Goal: Information Seeking & Learning: Learn about a topic

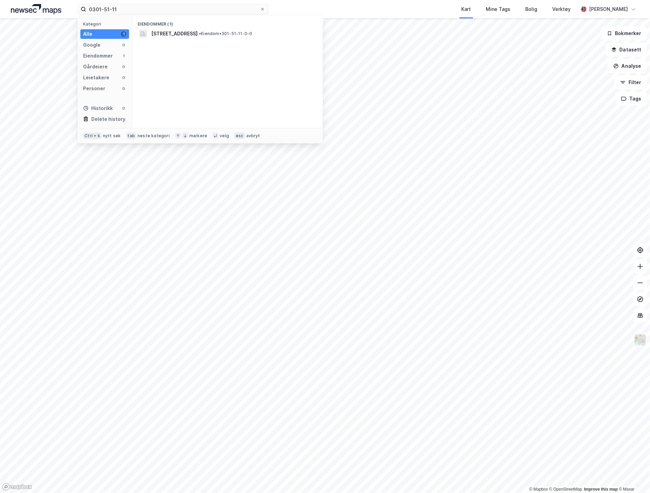
click at [191, 32] on span "[STREET_ADDRESS]" at bounding box center [174, 34] width 46 height 8
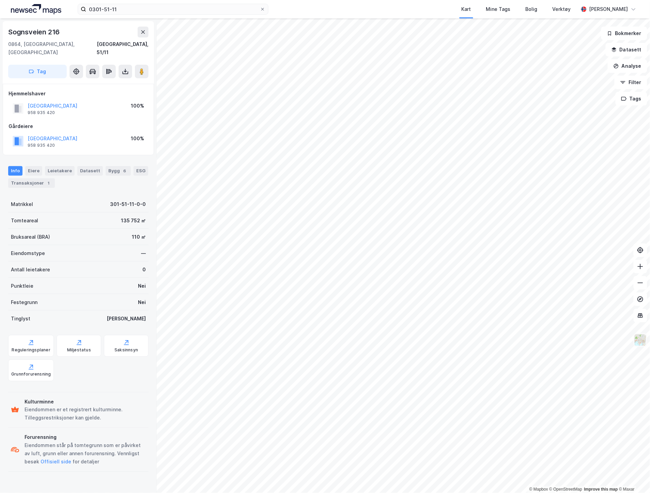
click at [644, 344] on img at bounding box center [640, 340] width 13 height 13
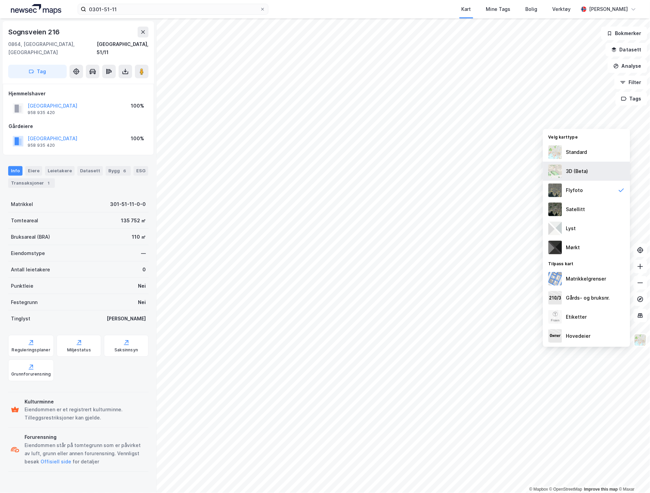
click at [591, 169] on div "3D (Beta)" at bounding box center [586, 171] width 87 height 19
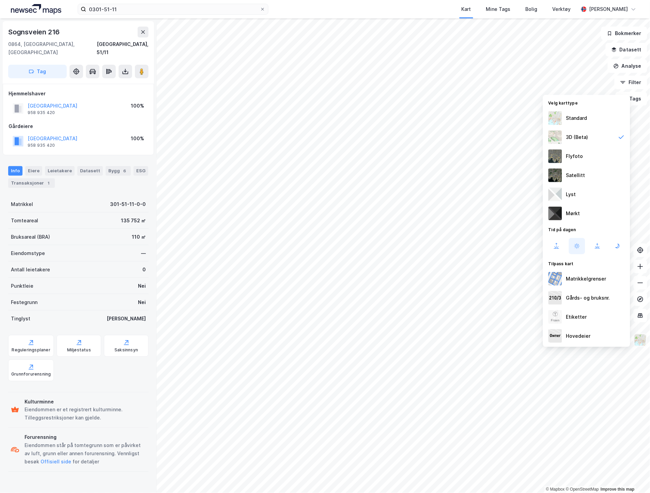
click at [642, 334] on img at bounding box center [640, 340] width 13 height 13
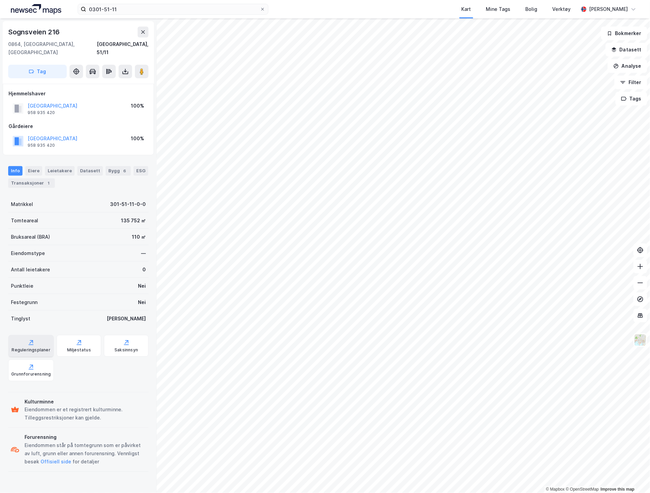
click at [29, 347] on div "Reguleringsplaner" at bounding box center [31, 349] width 38 height 5
click at [642, 336] on img at bounding box center [640, 340] width 13 height 13
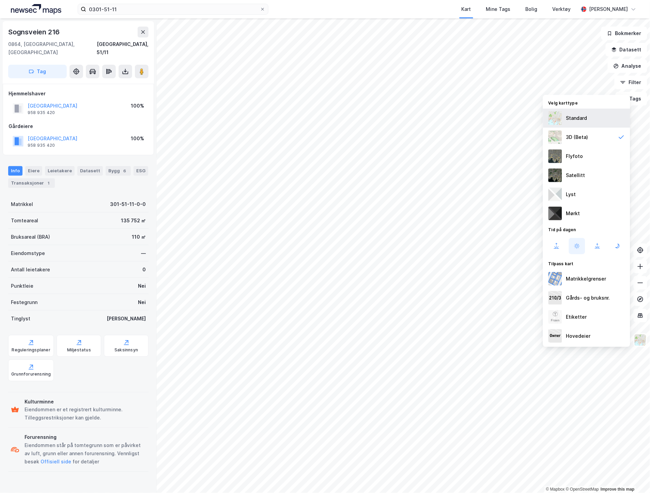
click at [586, 120] on div "Standard" at bounding box center [576, 118] width 21 height 8
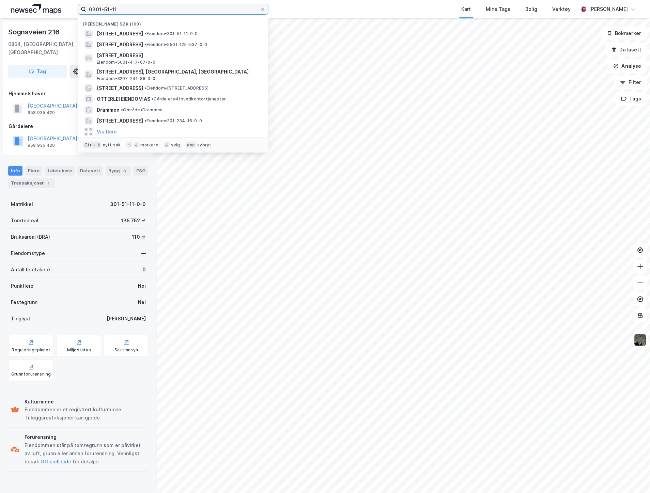
drag, startPoint x: 162, startPoint y: 7, endPoint x: 33, endPoint y: 9, distance: 129.1
click at [33, 9] on div "0301-51-11 Nylige søk (100) [STREET_ADDRESS] • Eiendom • 301-51-11-0-0 [STREET_…" at bounding box center [325, 9] width 650 height 18
type input "s"
click at [180, 27] on div "[PERSON_NAME] søk (100)" at bounding box center [173, 22] width 191 height 12
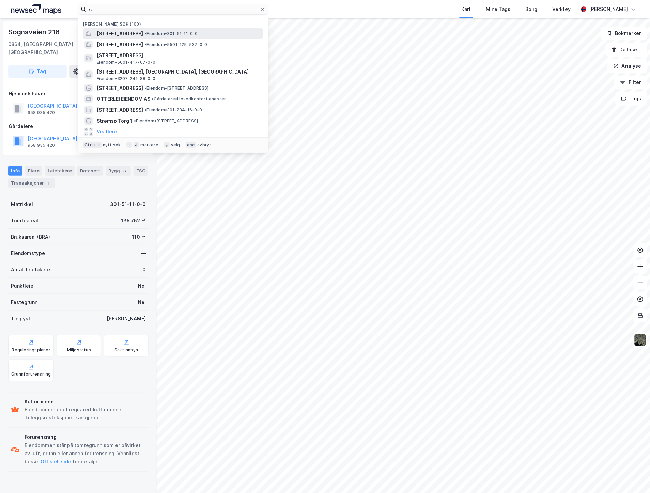
click at [180, 30] on div "[STREET_ADDRESS] • Eiendom • 301-51-11-0-0" at bounding box center [179, 34] width 165 height 8
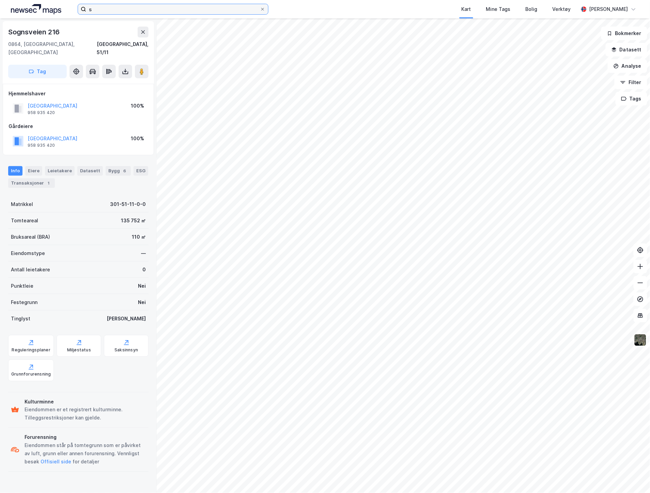
click at [172, 12] on input "s" at bounding box center [173, 9] width 174 height 10
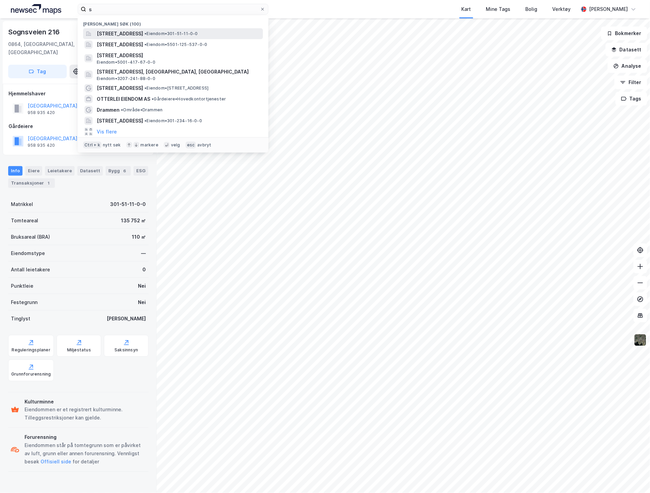
click at [143, 30] on span "[STREET_ADDRESS]" at bounding box center [120, 34] width 46 height 8
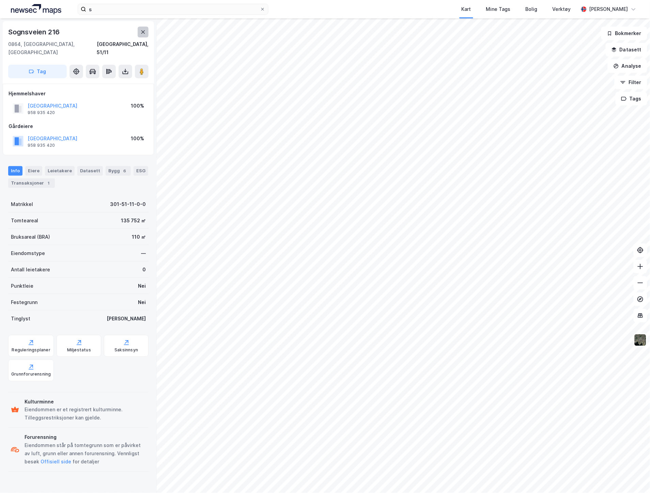
click at [144, 34] on icon at bounding box center [142, 31] width 5 height 5
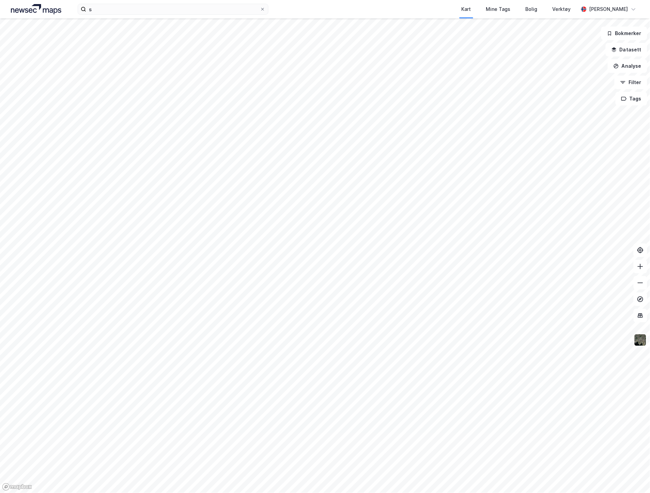
click at [300, 0] on div "s Kart Mine Tags [PERSON_NAME] Verktøy [PERSON_NAME]" at bounding box center [325, 9] width 650 height 18
click at [136, 15] on div "Kart Mine Tags Bolig Verktøy [PERSON_NAME]" at bounding box center [325, 9] width 650 height 18
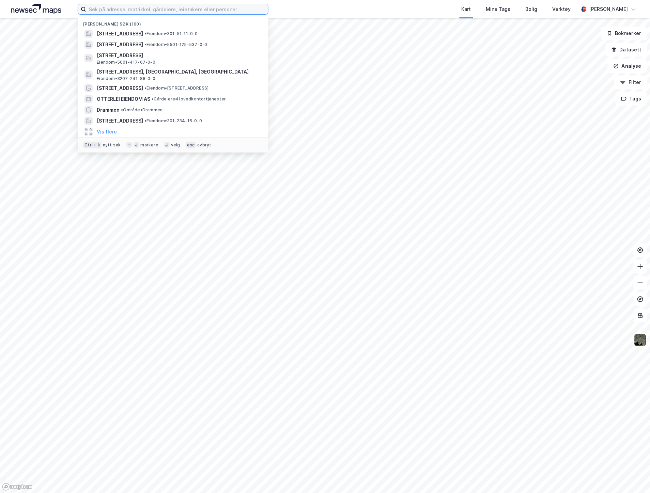
click at [140, 9] on input at bounding box center [177, 9] width 182 height 10
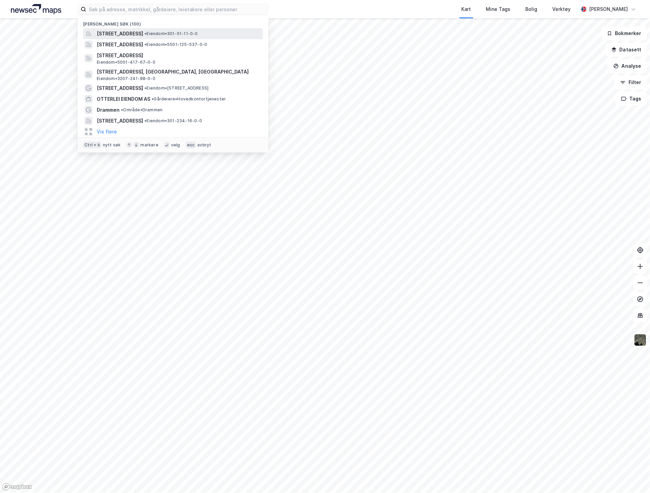
click at [143, 34] on span "[STREET_ADDRESS]" at bounding box center [120, 34] width 46 height 8
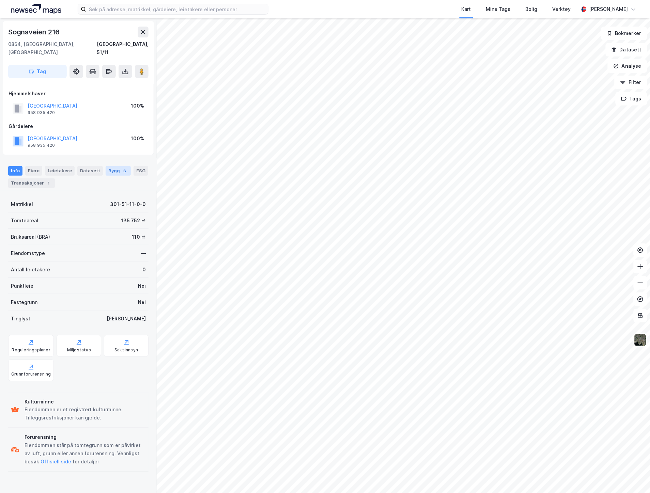
click at [106, 166] on div "Bygg 6" at bounding box center [118, 171] width 25 height 10
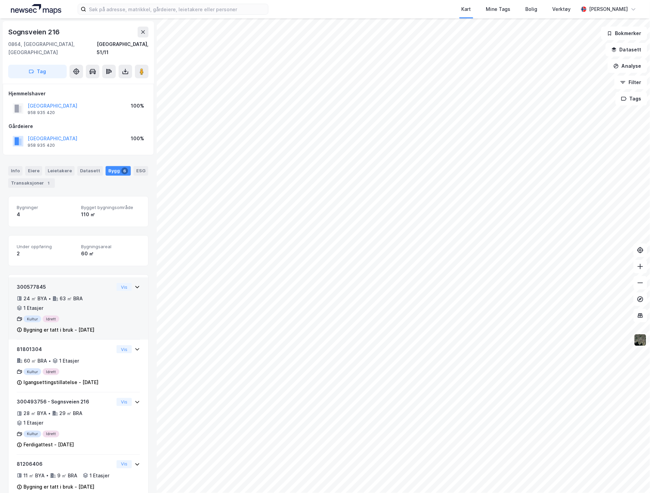
click at [80, 297] on div "24 ㎡ BYA • 63 ㎡ BRA • 1 Etasjer" at bounding box center [65, 304] width 97 height 18
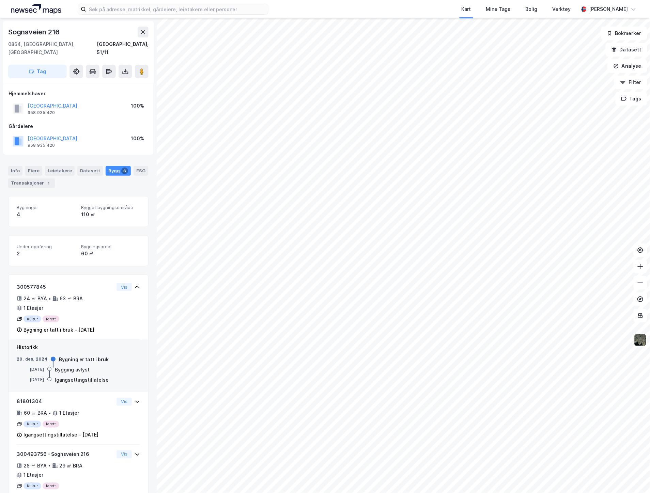
click at [85, 355] on div "Bygning er tatt i bruk" at bounding box center [84, 359] width 50 height 8
click at [90, 315] on div "300577845 24 ㎡ BYA • 63 ㎡ BRA • 1 Etasjer Kultur Idrett Bygning er tatt i bruk …" at bounding box center [65, 308] width 97 height 51
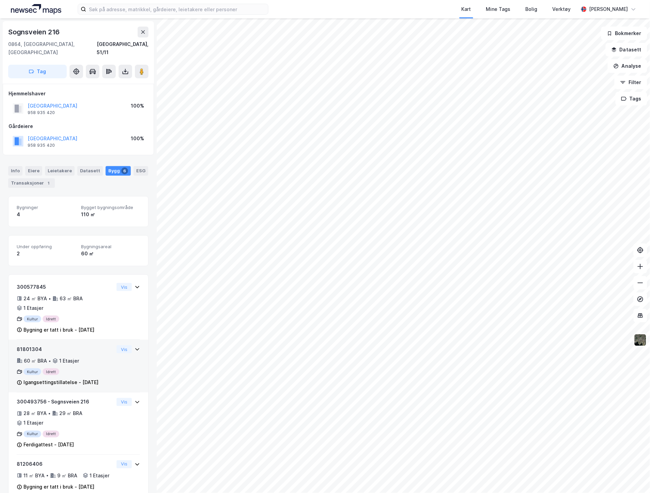
click at [90, 357] on div "60 ㎡ BRA • 1 Etasjer" at bounding box center [65, 361] width 97 height 8
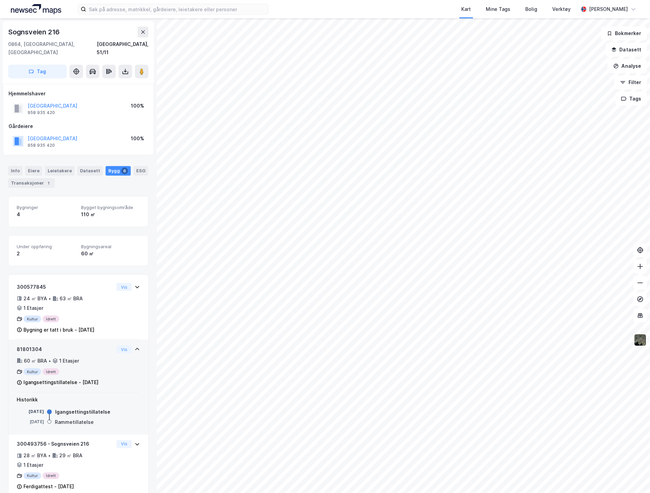
scroll to position [113, 0]
